Goal: Information Seeking & Learning: Learn about a topic

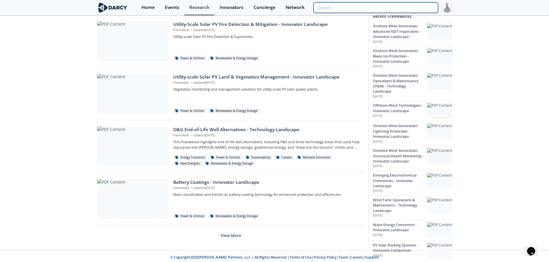
click at [406, 7] on input "search" at bounding box center [375, 7] width 124 height 11
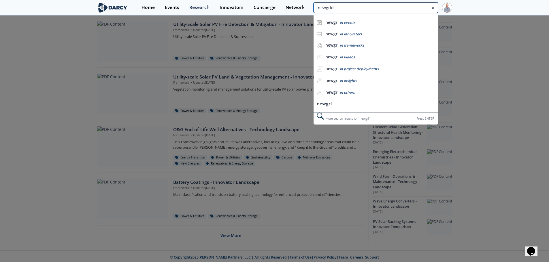
type input "newgrid"
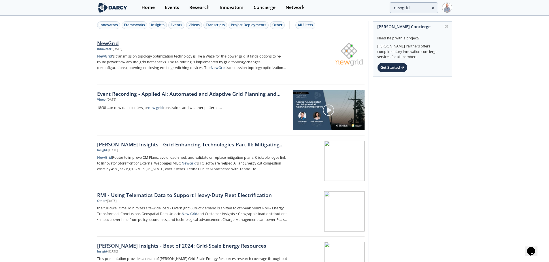
click at [173, 46] on div "NewGrid" at bounding box center [192, 42] width 191 height 7
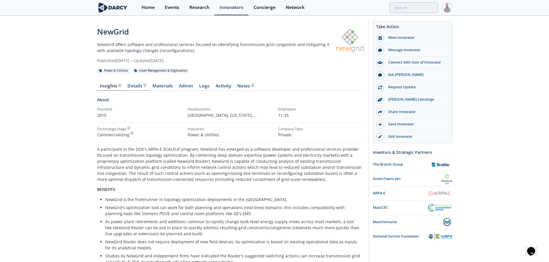
click at [141, 84] on div "Details Product overview, business model, technology and applications as added …" at bounding box center [136, 86] width 19 height 5
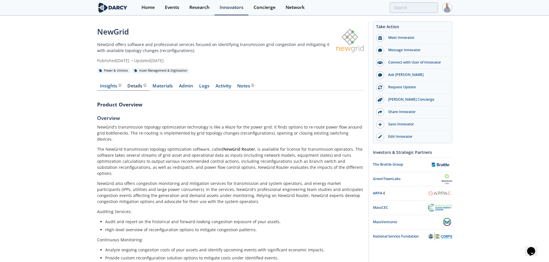
click at [109, 85] on div "Insights The [PERSON_NAME] Research team’s summarized opinion of the innovator,…" at bounding box center [110, 86] width 21 height 5
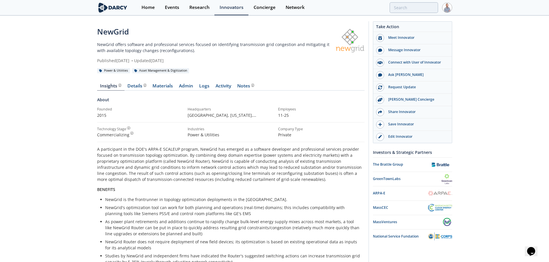
click at [119, 10] on img at bounding box center [112, 8] width 31 height 10
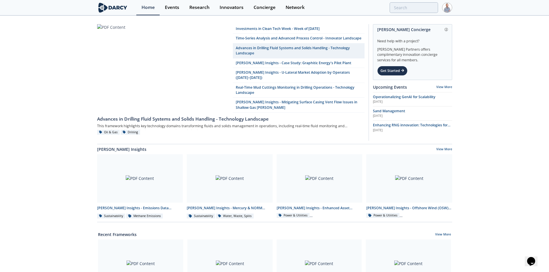
click at [63, 50] on div "Investments in Clean Tech Week - Week of [DATE] Time-Series Analysis and Advanc…" at bounding box center [274, 262] width 549 height 493
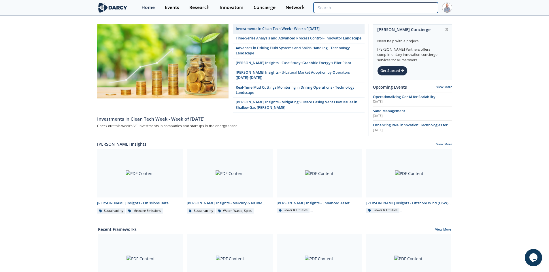
click at [429, 10] on input "search" at bounding box center [375, 7] width 124 height 11
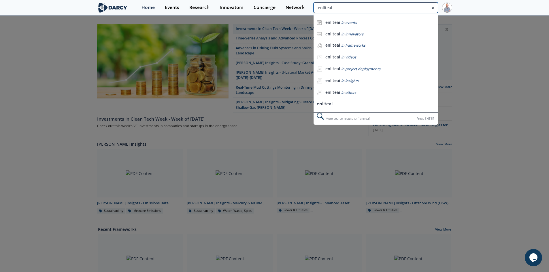
type input "enliteai"
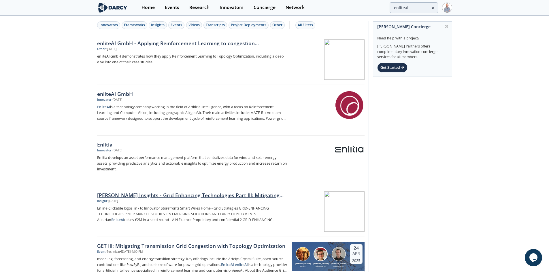
click at [164, 192] on div "[PERSON_NAME] Insights - Grid Enhancing Technologies ​Part III:​ Mitigating Tra…" at bounding box center [192, 195] width 191 height 7
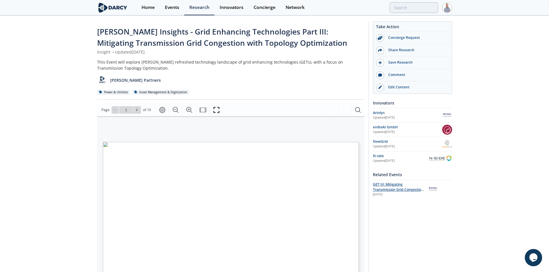
click at [385, 189] on span "GET III: Mitigating Transmission Grid Congestion with Topology Optimization" at bounding box center [398, 190] width 51 height 16
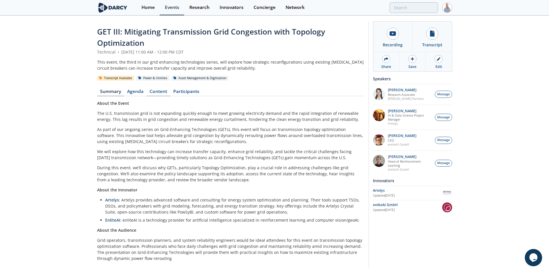
click at [152, 93] on link "Content" at bounding box center [159, 92] width 24 height 7
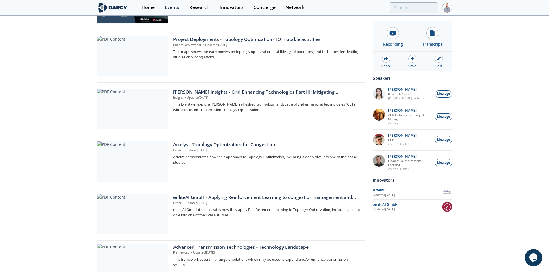
scroll to position [173, 0]
click at [215, 203] on p "Other • Updated Apr 23, 2025" at bounding box center [266, 203] width 187 height 5
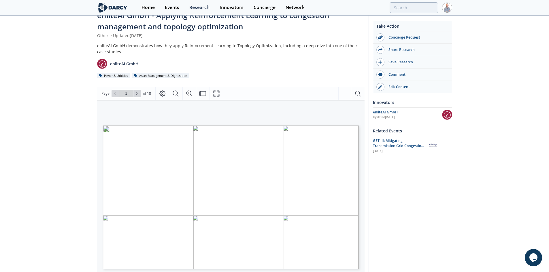
scroll to position [29, 0]
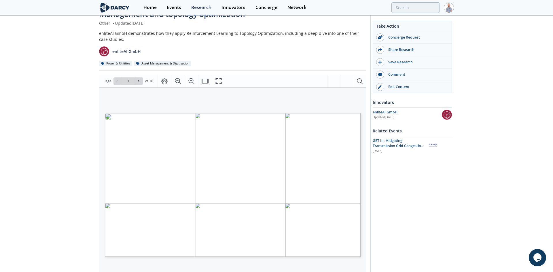
type input "2"
type input "3"
type input "4"
type input "5"
type input "6"
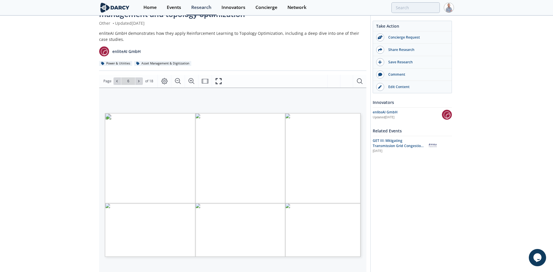
type input "7"
type input "8"
type input "9"
type input "10"
type input "11"
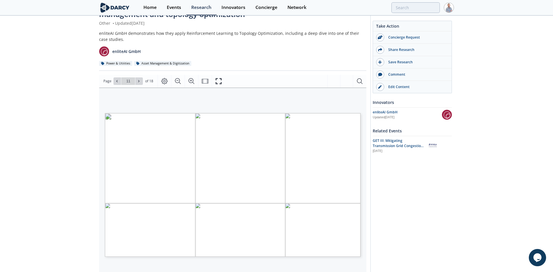
type input "12"
type input "13"
type input "14"
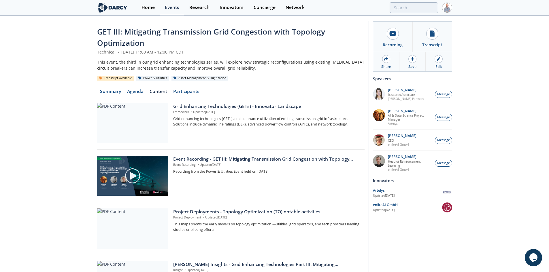
click at [380, 191] on div "Artelys" at bounding box center [407, 190] width 69 height 5
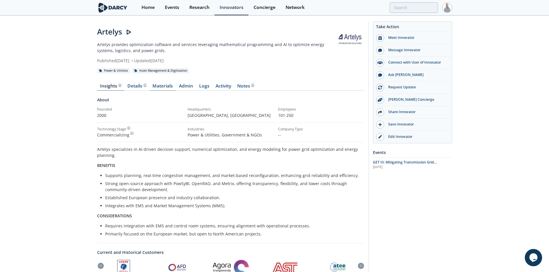
click at [157, 87] on link "Materials" at bounding box center [162, 87] width 26 height 7
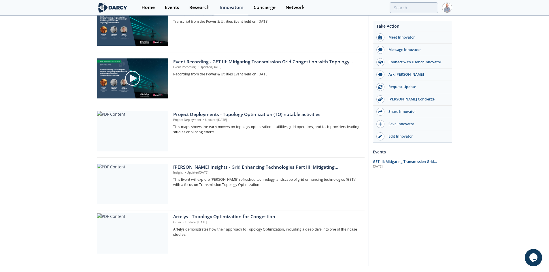
scroll to position [115, 0]
click at [224, 220] on div "Artelys - Topology Optimization for Congestion" at bounding box center [266, 216] width 187 height 7
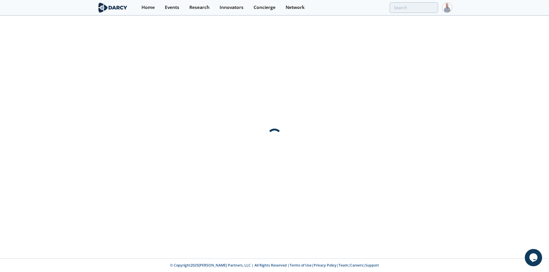
scroll to position [0, 0]
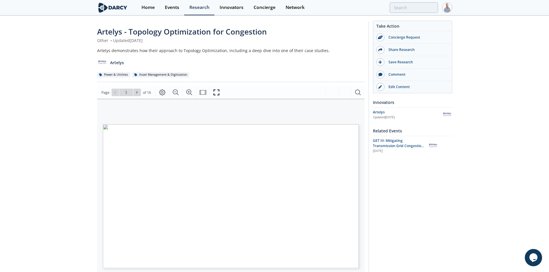
scroll to position [29, 0]
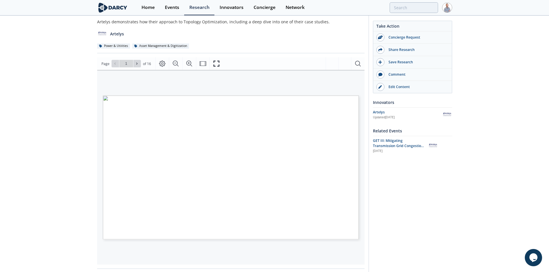
click at [59, 123] on div "Artelys - Topology Optimization for Congestion Other • Updated April 23, 2025 A…" at bounding box center [274, 189] width 549 height 405
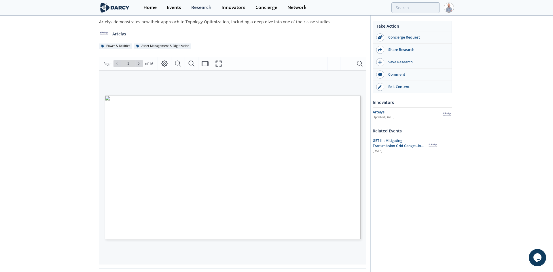
type input "2"
type input "3"
type input "4"
type input "5"
type input "6"
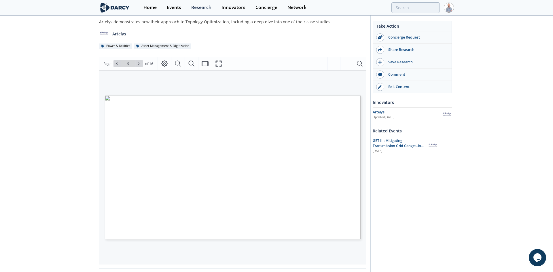
type input "7"
type input "8"
type input "9"
type input "10"
type input "11"
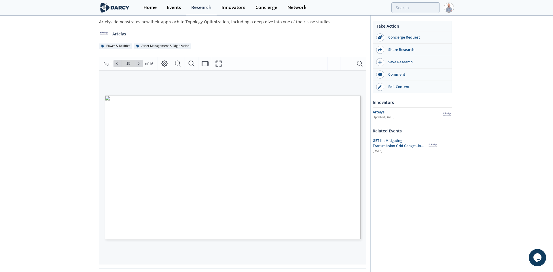
type input "16"
